Goal: Information Seeking & Learning: Check status

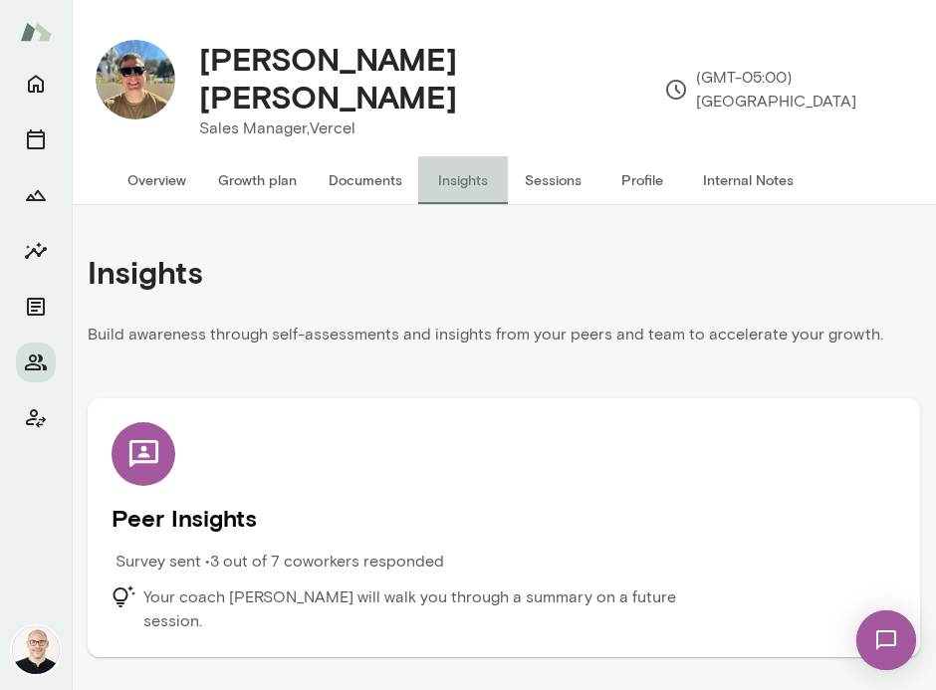
click at [461, 156] on button "Insights" at bounding box center [463, 180] width 90 height 48
click at [32, 358] on icon "Members" at bounding box center [36, 362] width 24 height 24
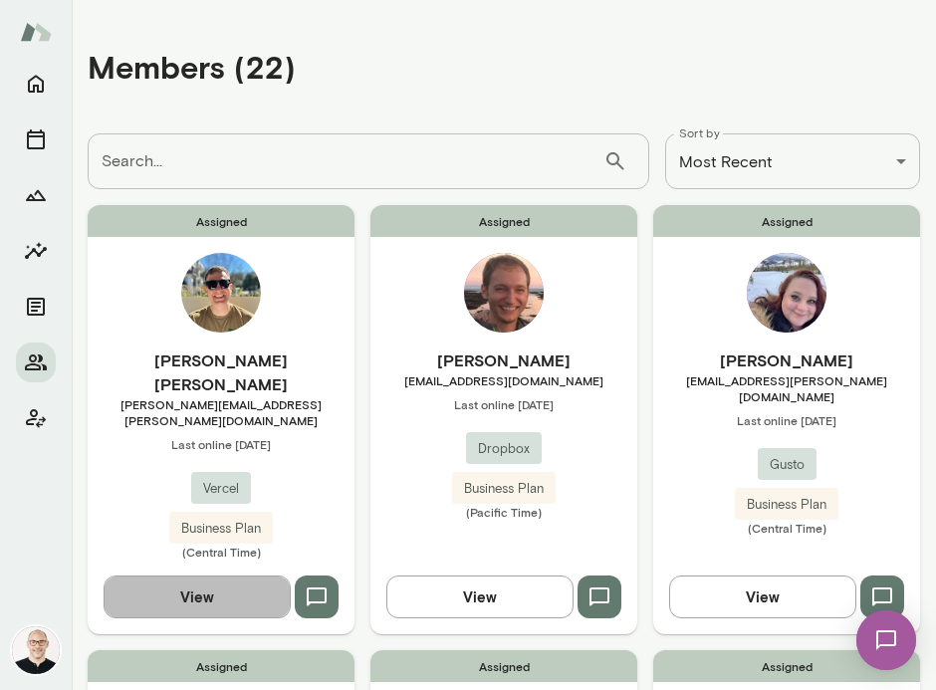
click at [187, 575] on button "View" at bounding box center [197, 596] width 187 height 42
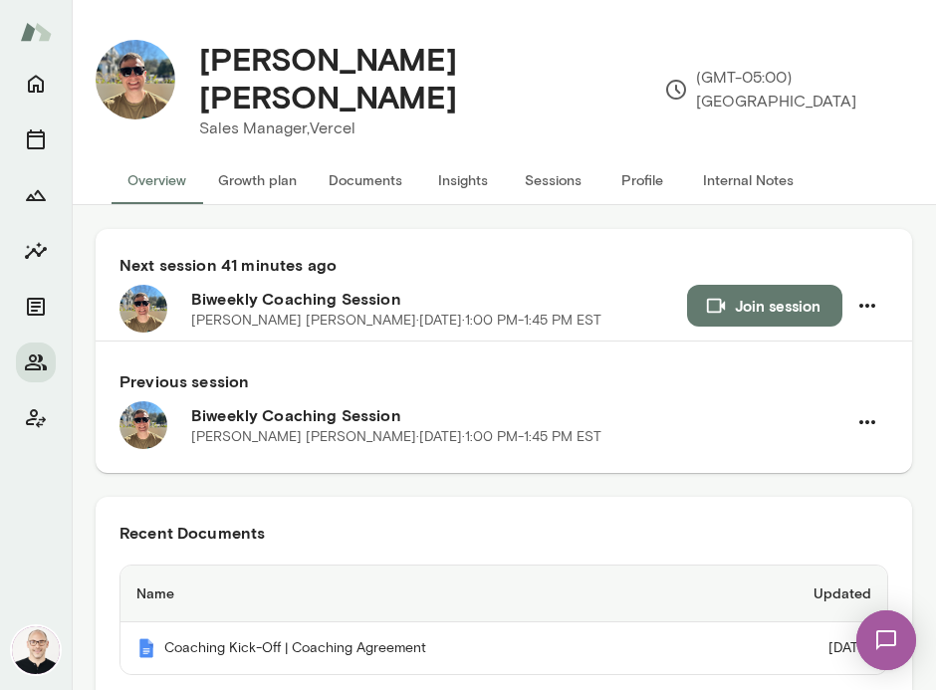
click at [460, 162] on button "Insights" at bounding box center [463, 180] width 90 height 48
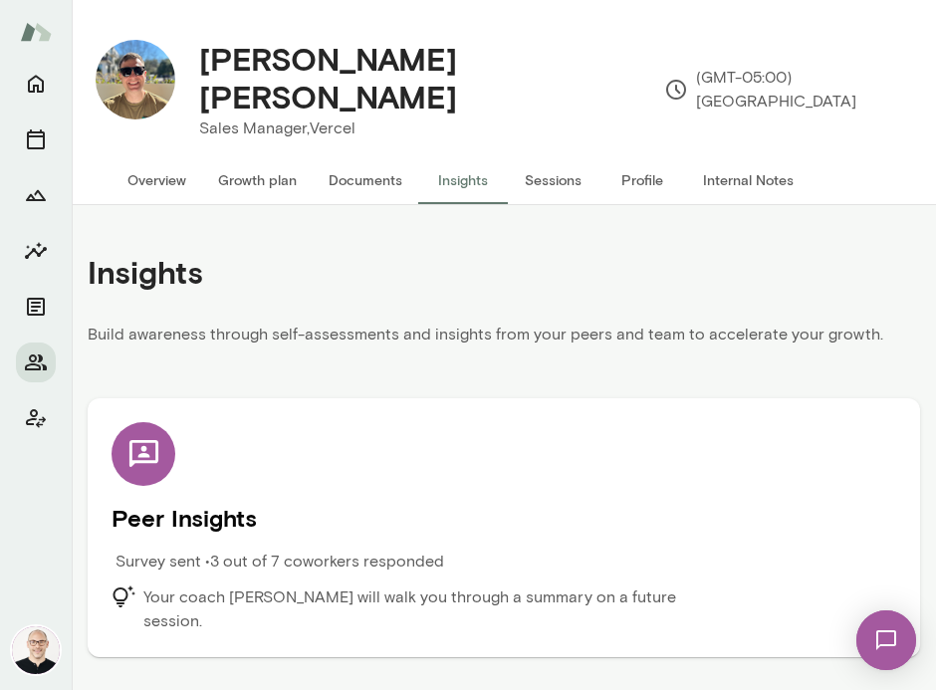
click at [347, 503] on h5 "Peer Insights" at bounding box center [504, 518] width 785 height 32
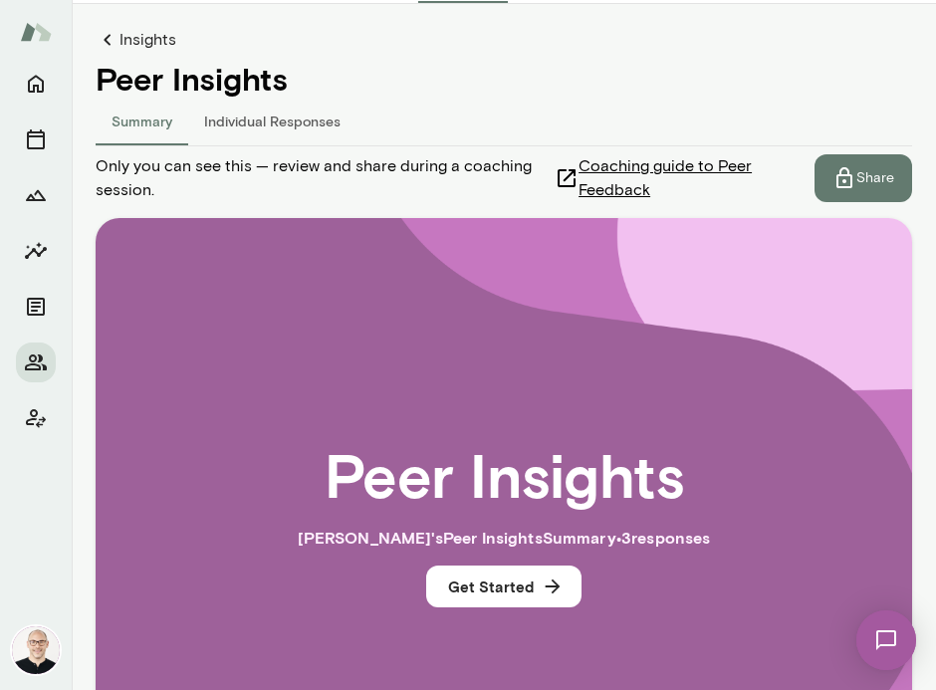
scroll to position [252, 0]
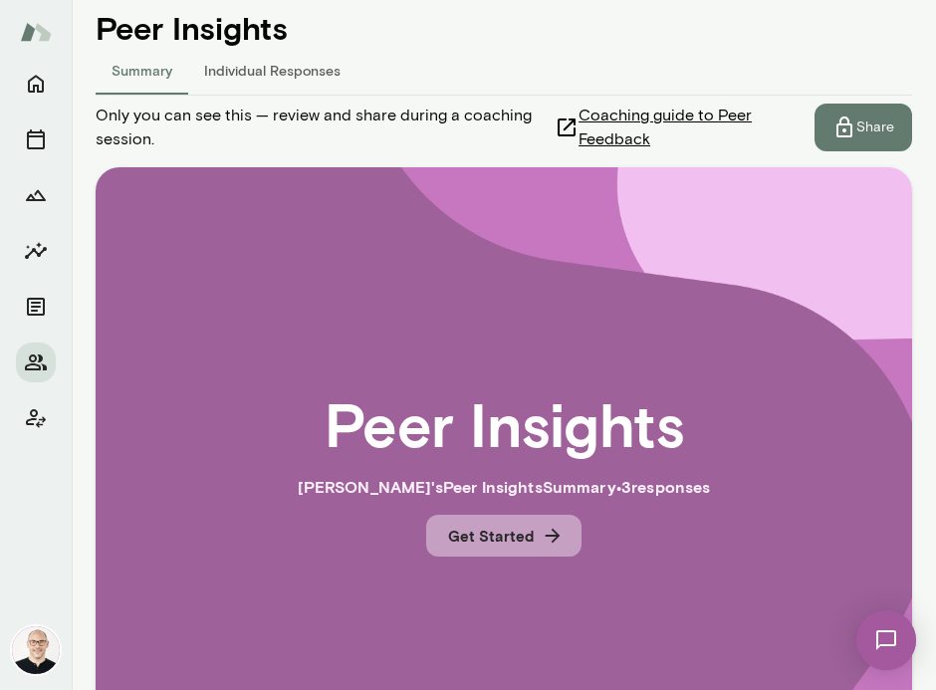
click at [491, 519] on button "Get Started" at bounding box center [503, 536] width 155 height 42
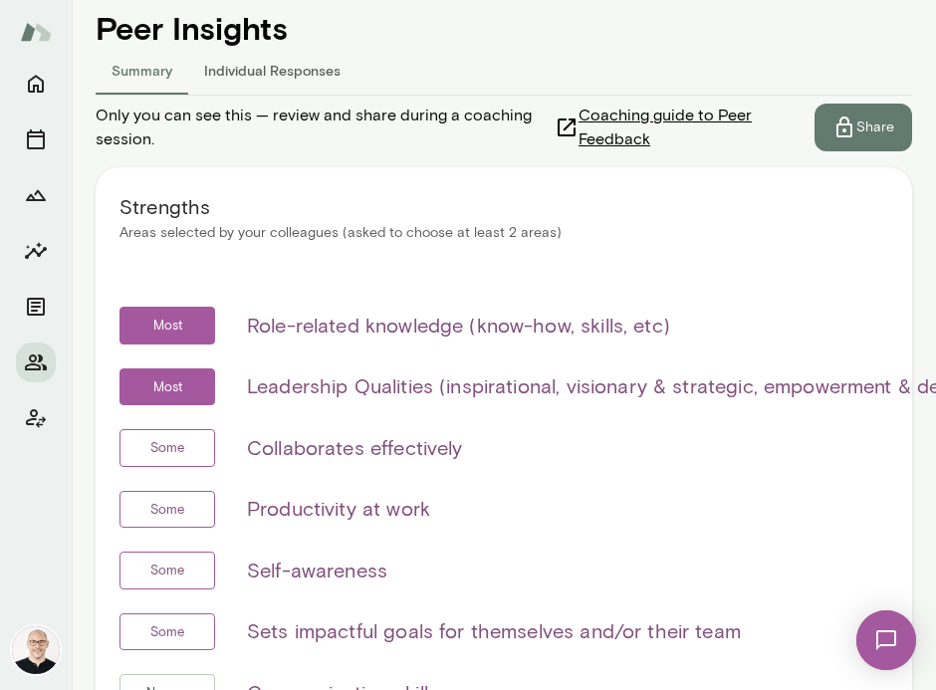
scroll to position [0, 0]
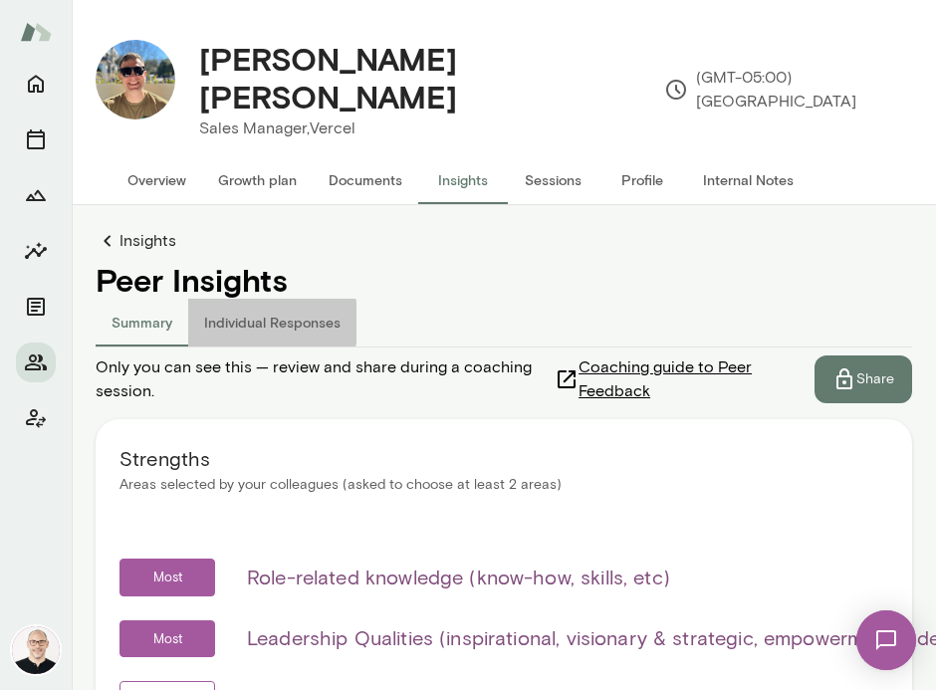
click at [252, 302] on button "Individual Responses" at bounding box center [272, 323] width 168 height 48
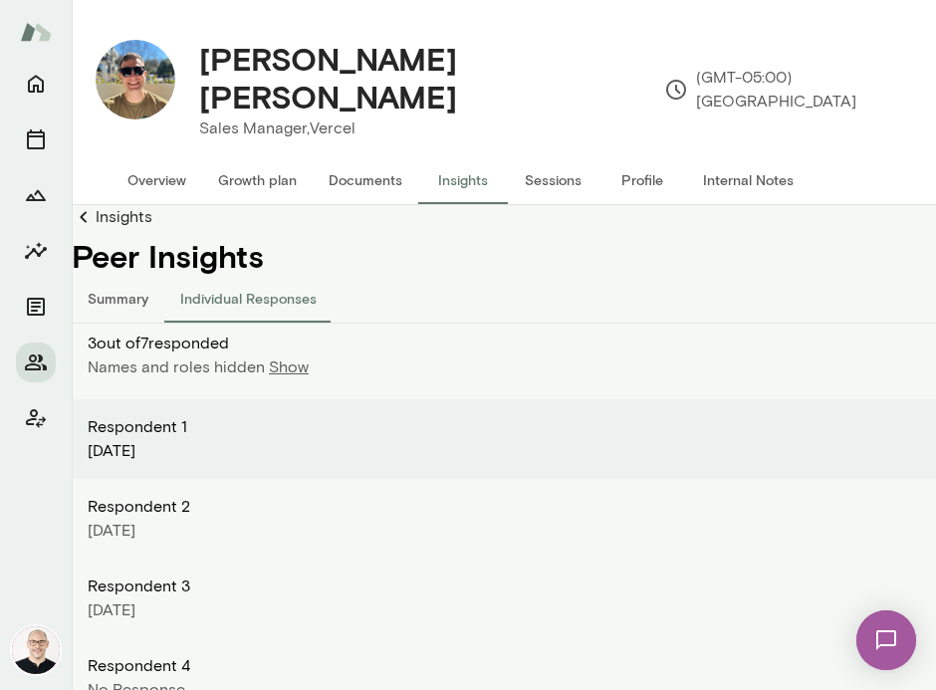
click at [123, 205] on link "Insights" at bounding box center [504, 217] width 864 height 24
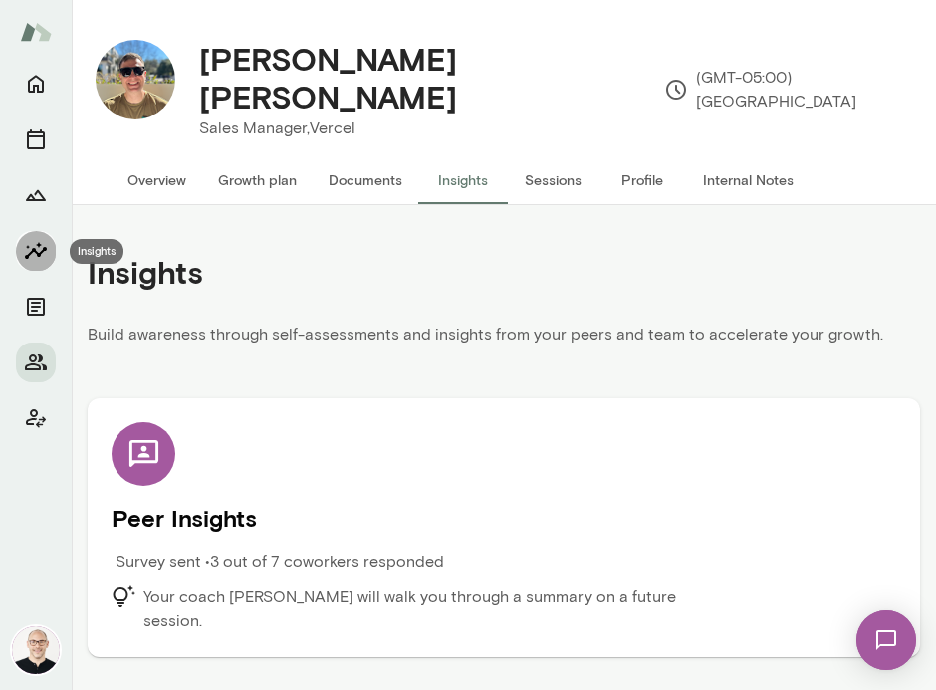
click at [32, 243] on icon "Insights" at bounding box center [36, 251] width 24 height 24
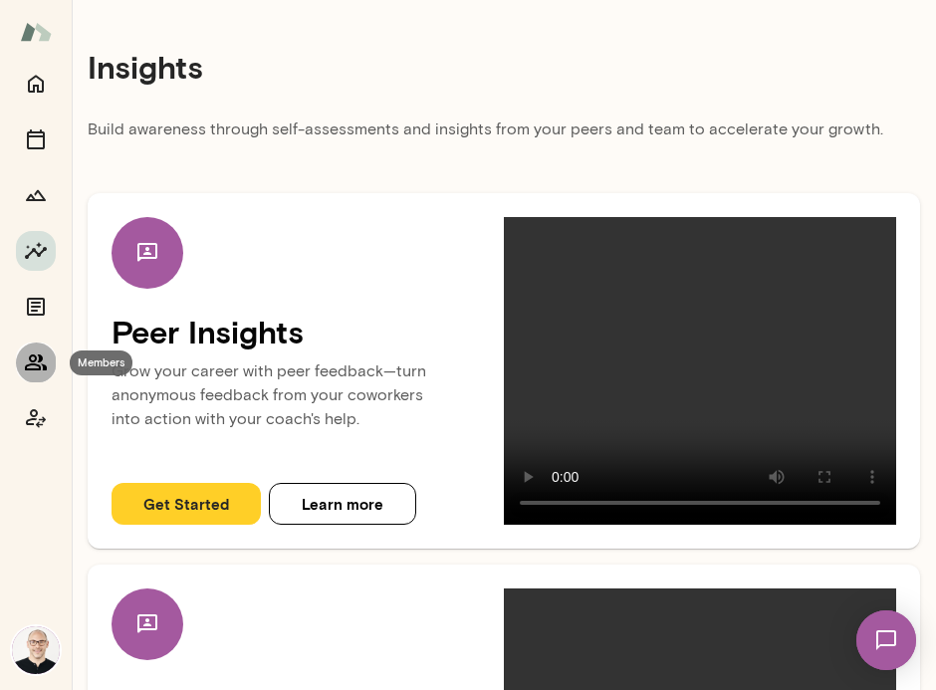
click at [33, 361] on icon "Members" at bounding box center [36, 362] width 24 height 24
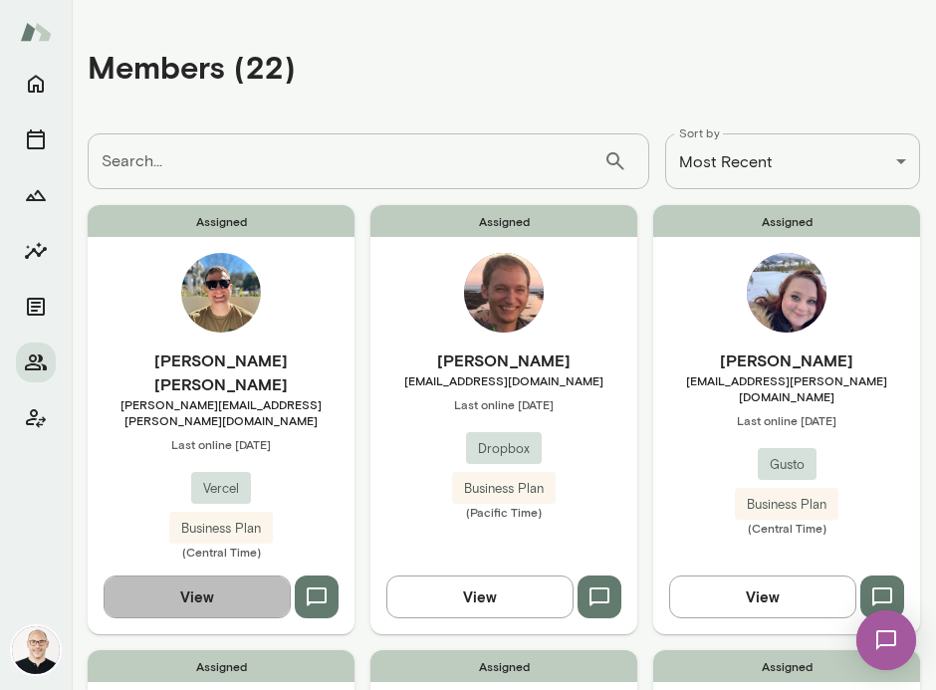
click at [188, 575] on button "View" at bounding box center [197, 596] width 187 height 42
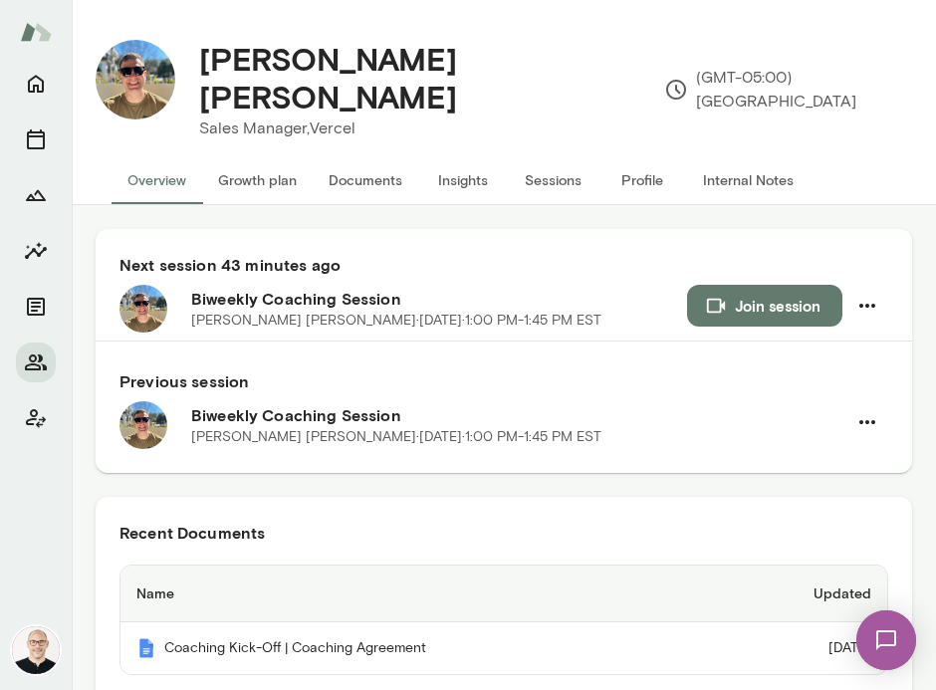
click at [459, 161] on button "Insights" at bounding box center [463, 180] width 90 height 48
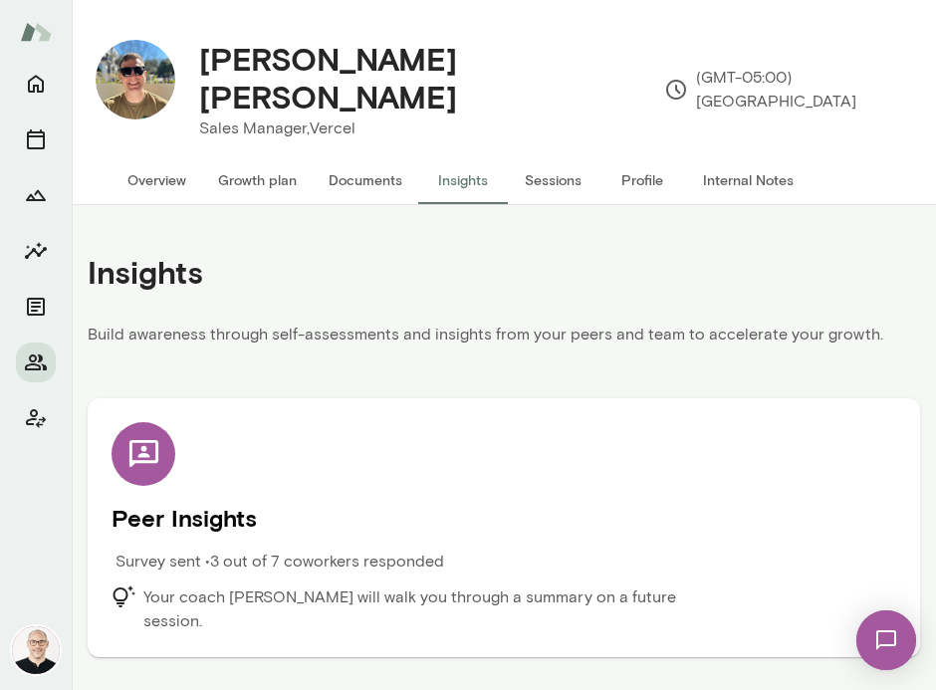
click at [442, 550] on p "Survey sent • 3 out of 7 coworkers responded" at bounding box center [279, 562] width 329 height 24
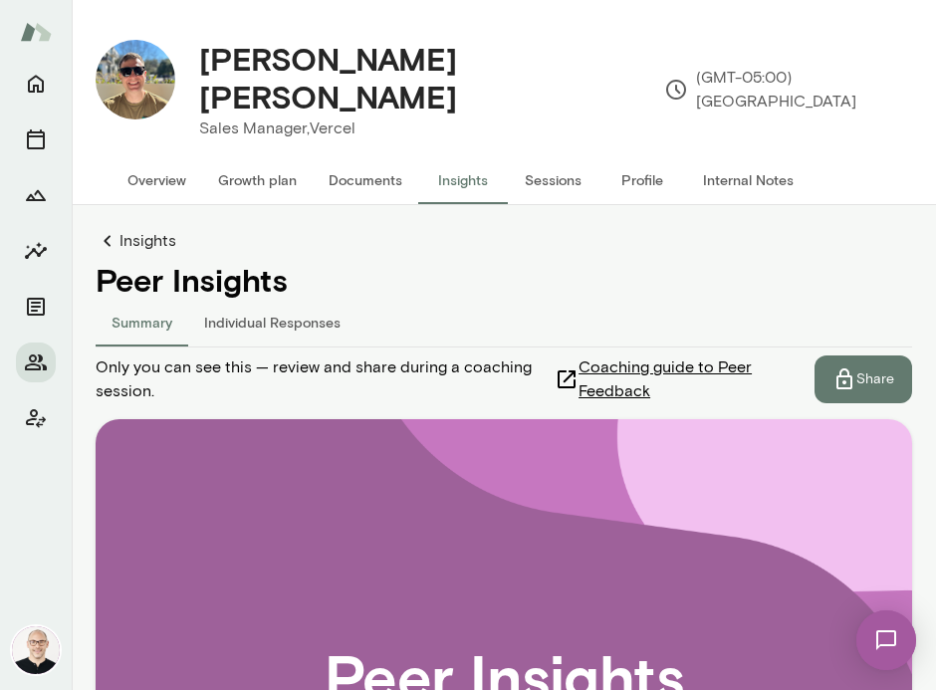
click at [623, 355] on span "Coaching guide to Peer Feedback" at bounding box center [684, 379] width 212 height 48
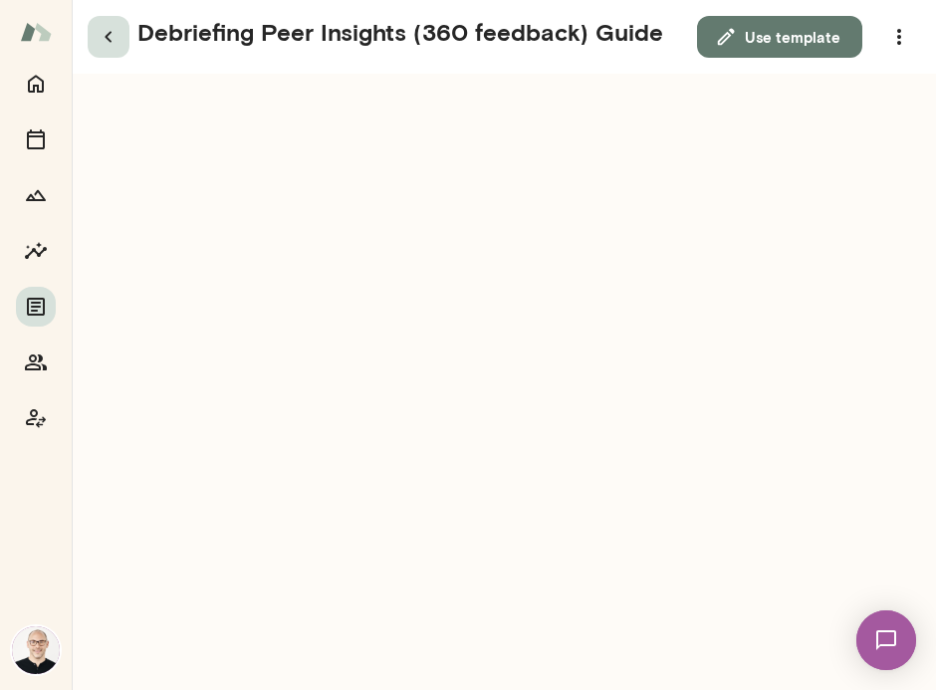
click at [107, 38] on icon "button" at bounding box center [108, 37] width 7 height 11
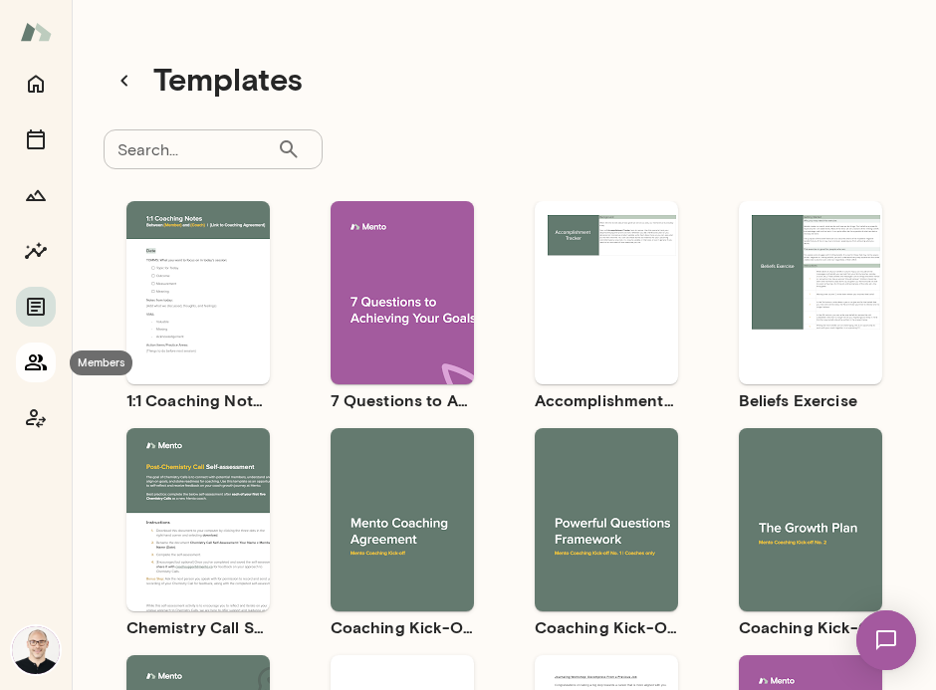
drag, startPoint x: 36, startPoint y: 361, endPoint x: 53, endPoint y: 351, distance: 19.6
click at [36, 361] on icon "Members" at bounding box center [36, 362] width 24 height 24
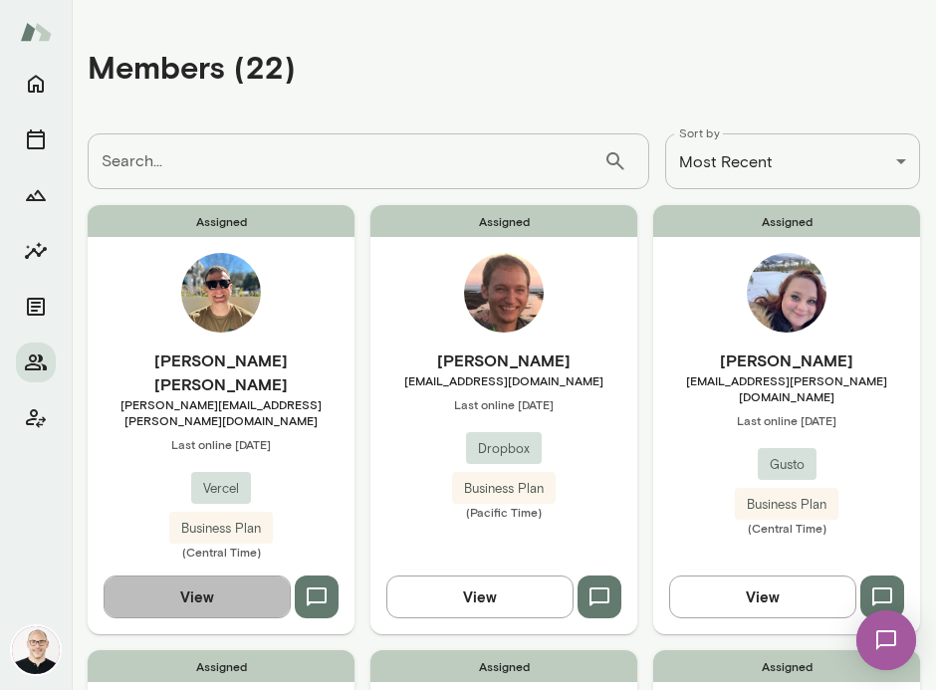
click at [172, 575] on button "View" at bounding box center [197, 596] width 187 height 42
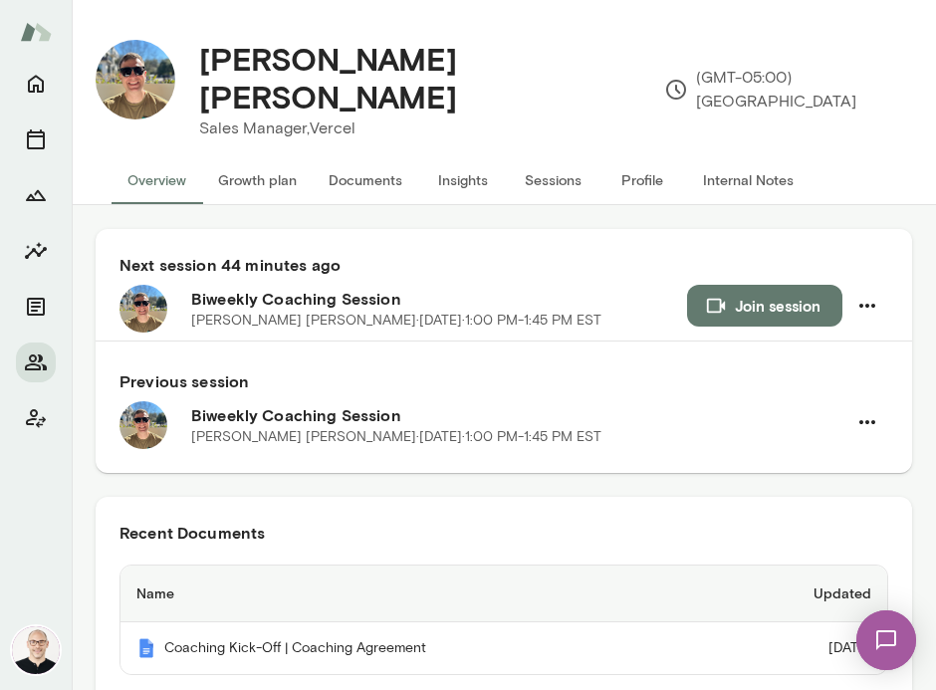
click at [478, 162] on button "Insights" at bounding box center [463, 180] width 90 height 48
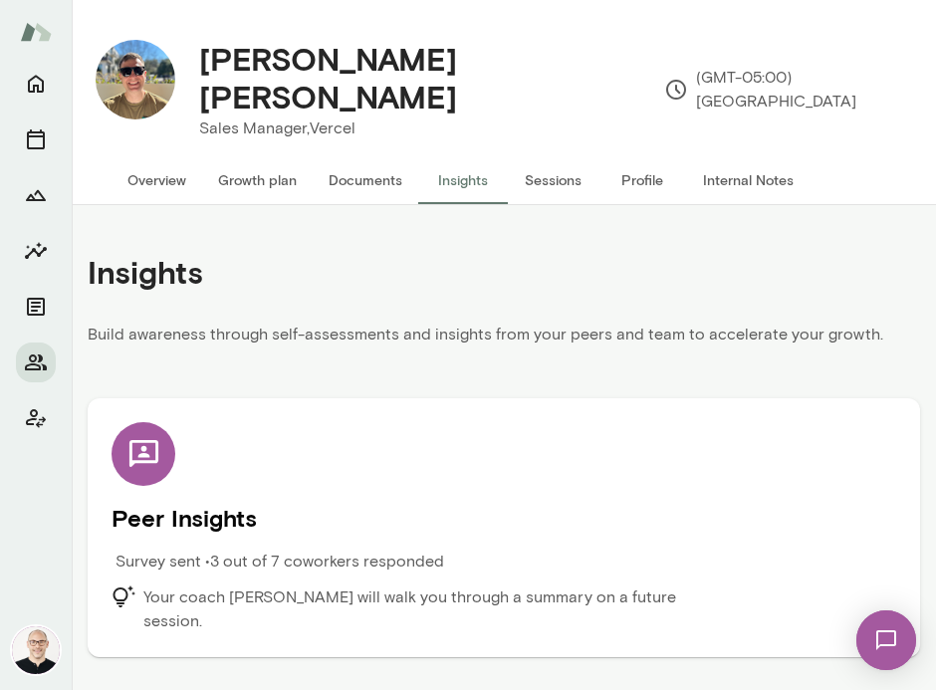
click at [351, 424] on div "Peer Insights Survey sent • 3 out of 7 coworkers responded Your coach [PERSON_N…" at bounding box center [504, 527] width 785 height 211
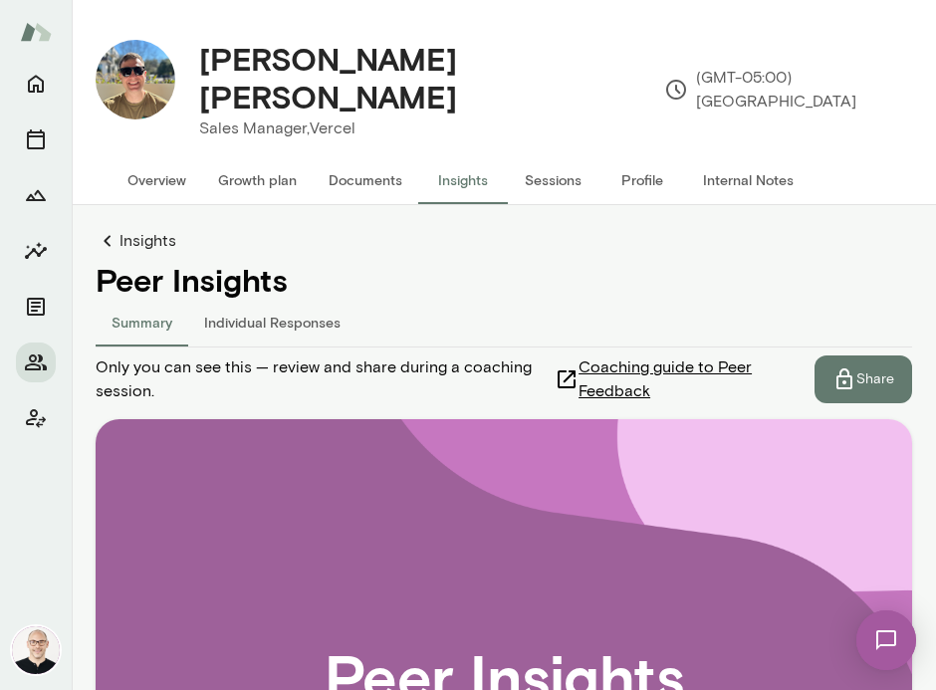
click at [292, 306] on button "Individual Responses" at bounding box center [272, 323] width 168 height 48
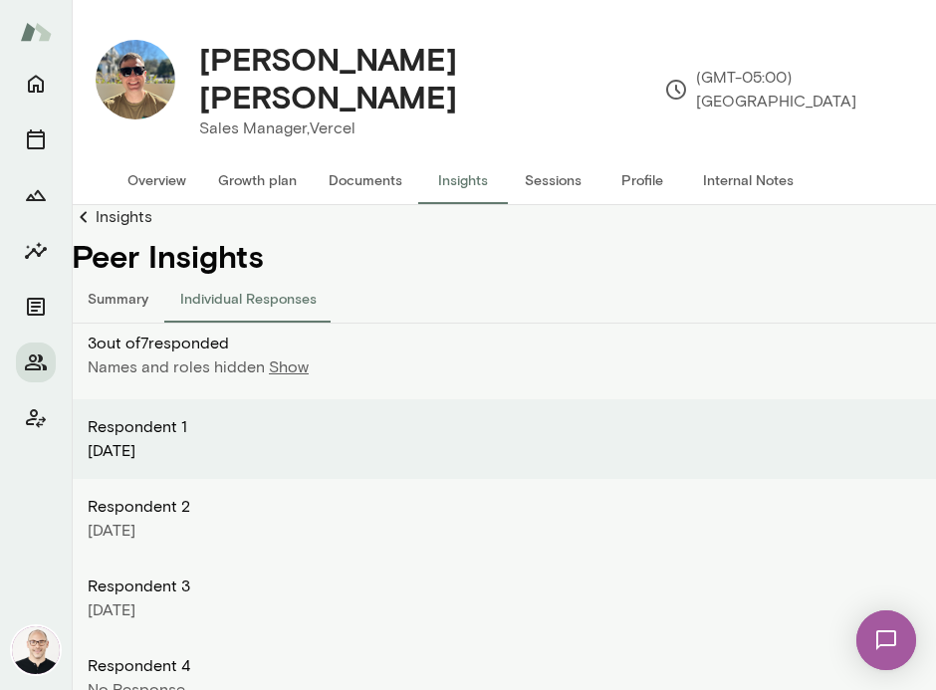
scroll to position [155, 0]
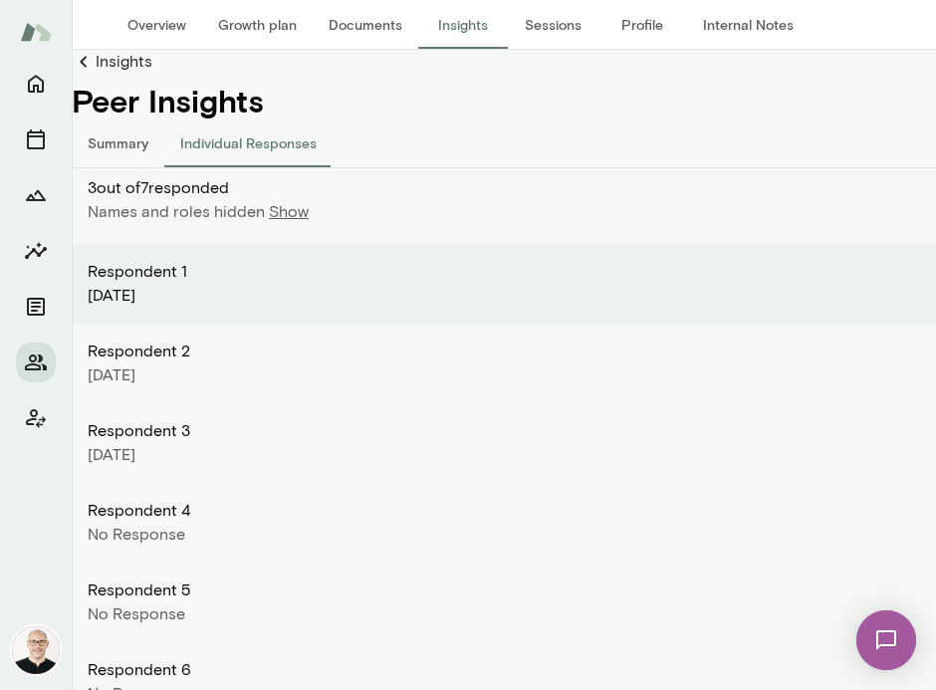
click at [283, 200] on p "Show" at bounding box center [289, 212] width 40 height 24
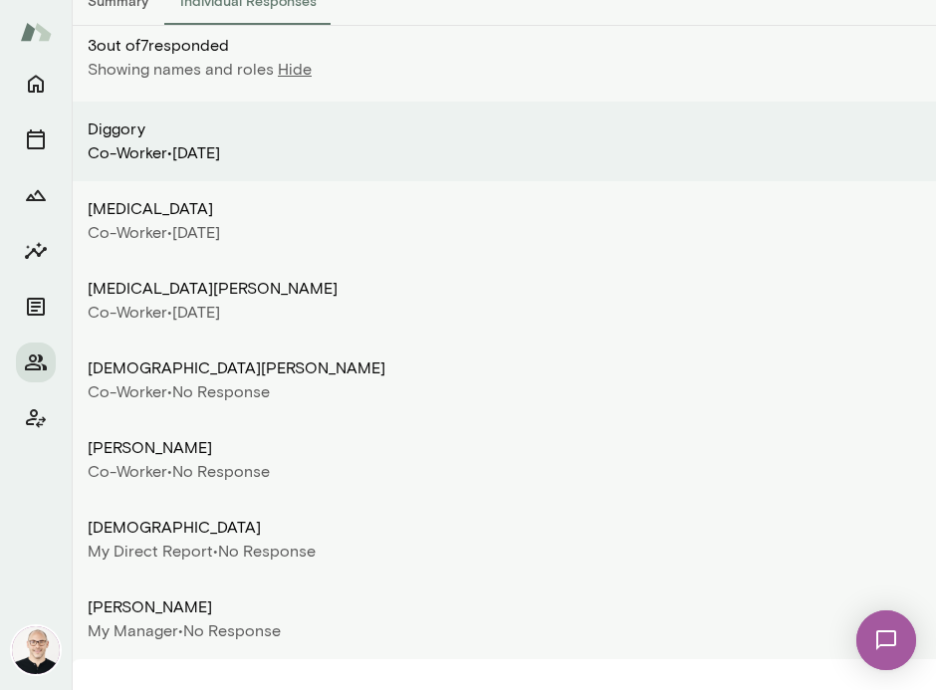
scroll to position [296, 0]
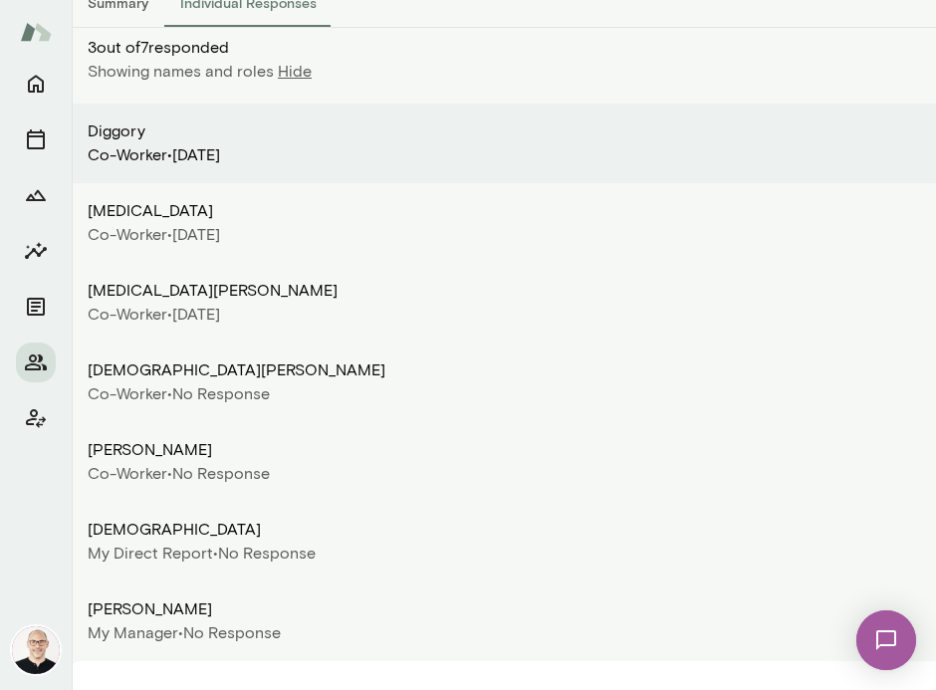
click at [294, 60] on p "Hide" at bounding box center [295, 72] width 34 height 24
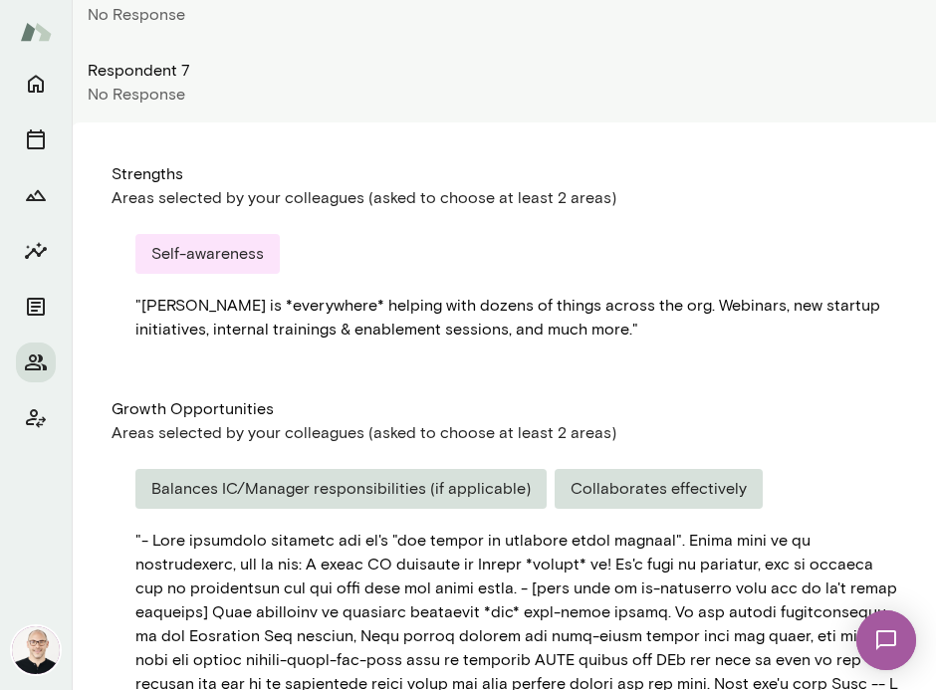
scroll to position [835, 0]
